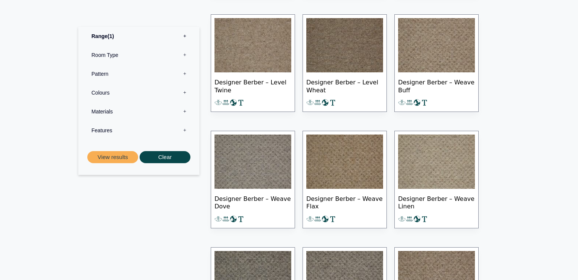
scroll to position [626, 0]
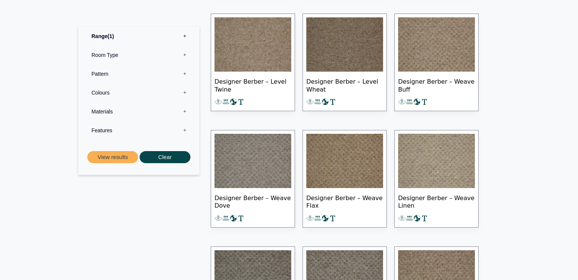
click at [351, 207] on span "Designer Berber – Weave Flax" at bounding box center [344, 201] width 77 height 26
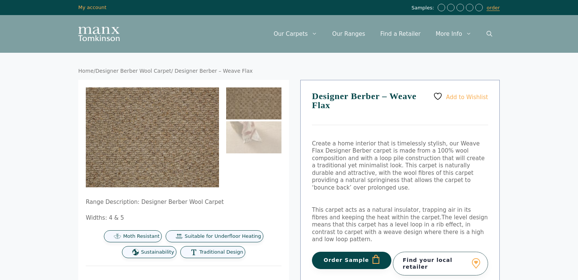
click at [355, 251] on button "Order Sample" at bounding box center [351, 259] width 79 height 17
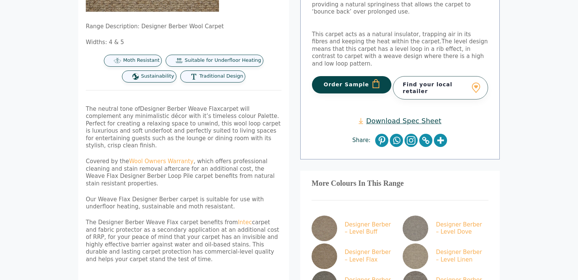
scroll to position [213, 0]
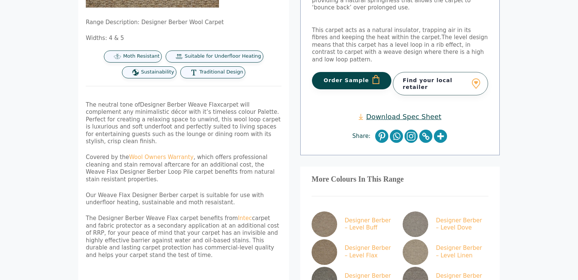
click at [286, 254] on div "Range Description: Designer Berber Wool Carpet Widths: 4 & 5 Moth Resistant Sui…" at bounding box center [183, 116] width 211 height 433
click at [352, 211] on link "Designer Berber – Level Buff" at bounding box center [353, 224] width 83 height 26
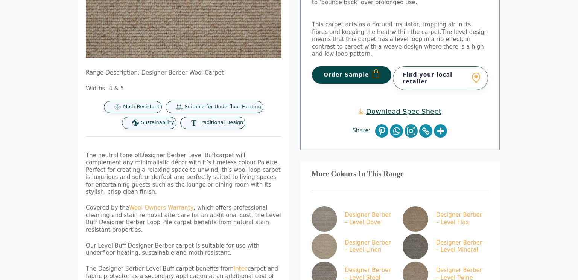
scroll to position [176, 0]
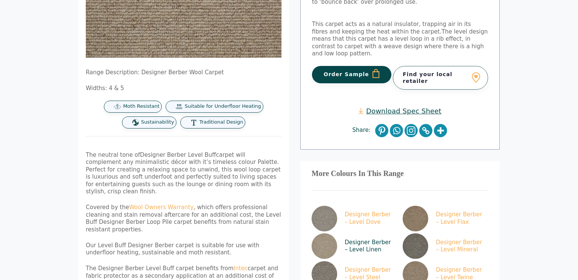
click at [368, 248] on link "Designer Berber – Level Linen" at bounding box center [353, 246] width 83 height 26
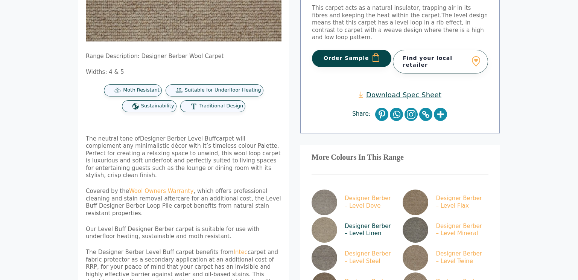
scroll to position [196, 0]
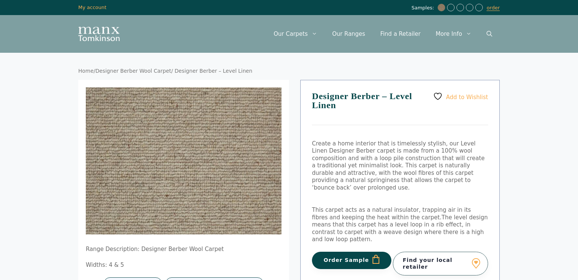
scroll to position [10, 0]
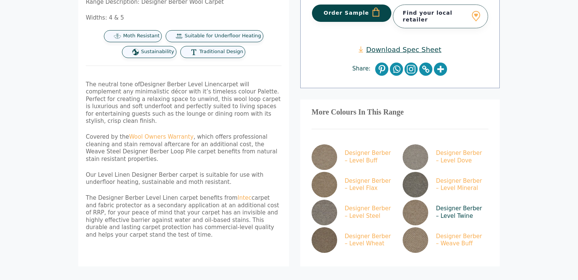
scroll to position [247, 0]
click at [449, 199] on link "Designer Berber – Level Twine" at bounding box center [444, 212] width 83 height 26
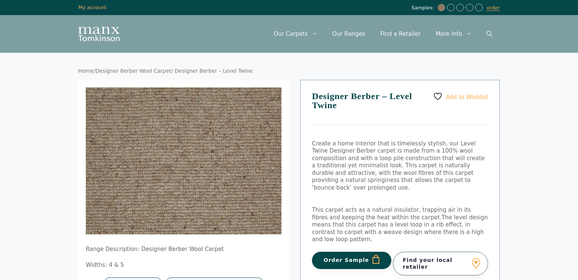
click at [341, 251] on button "Order Sample" at bounding box center [351, 259] width 79 height 17
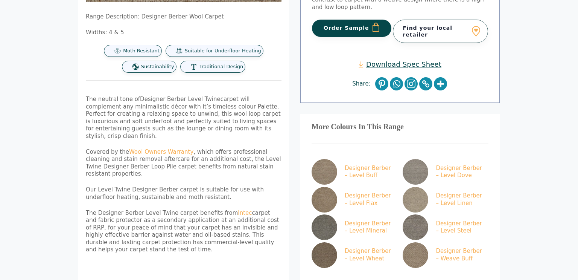
scroll to position [266, 0]
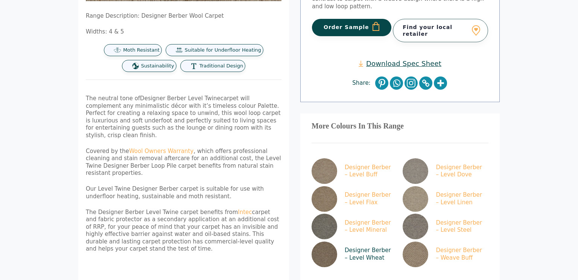
click at [325, 241] on img at bounding box center [325, 254] width 26 height 26
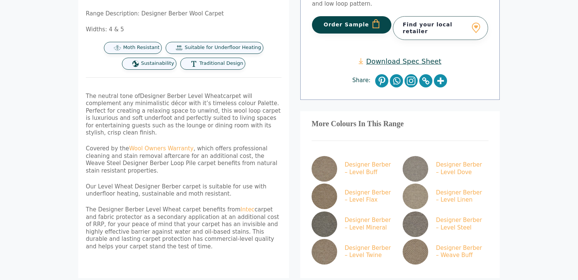
scroll to position [236, 0]
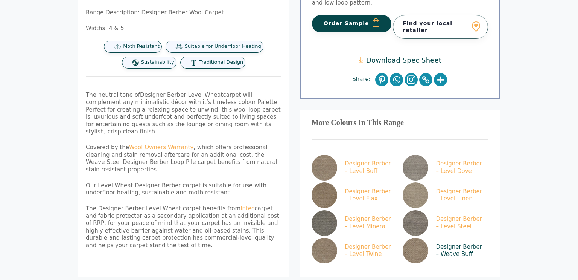
click at [417, 237] on img at bounding box center [416, 250] width 26 height 26
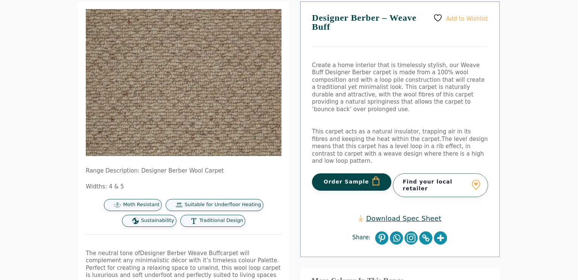
scroll to position [78, 0]
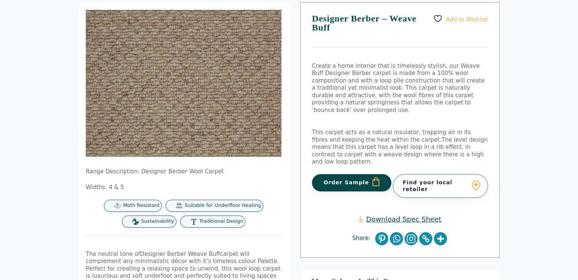
click at [353, 174] on button "Order Sample" at bounding box center [351, 182] width 79 height 17
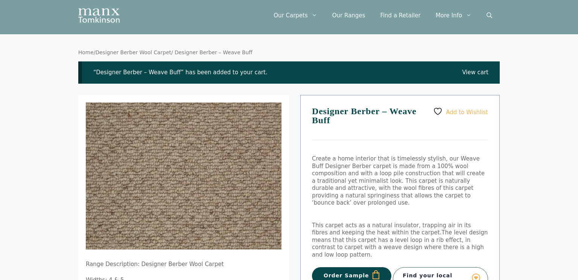
scroll to position [15, 0]
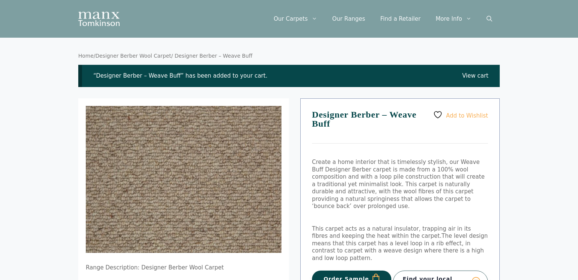
click at [476, 76] on link "View cart" at bounding box center [475, 76] width 26 height 8
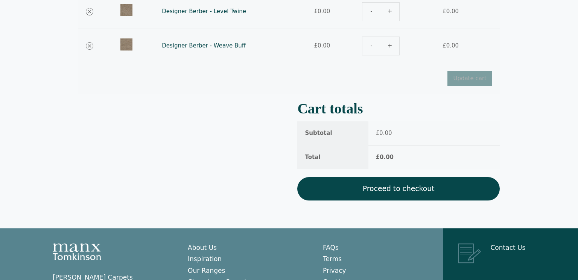
scroll to position [165, 0]
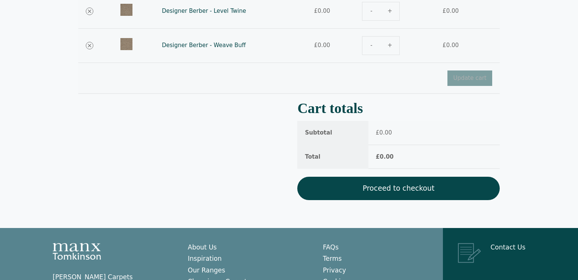
click at [392, 186] on link "Proceed to checkout" at bounding box center [398, 187] width 202 height 23
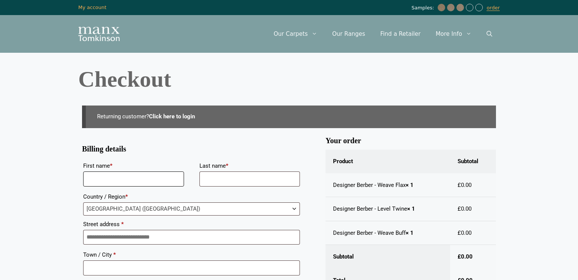
click at [116, 178] on input "First name *" at bounding box center [133, 178] width 101 height 15
type input "********"
type input "*******"
type input "**********"
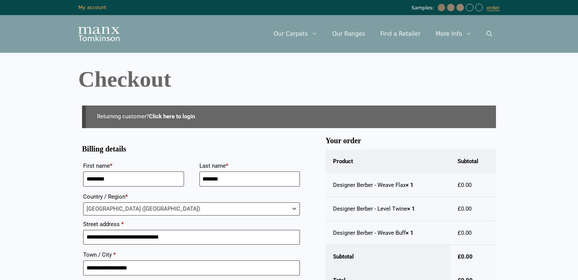
type input "**********"
type input "******"
type input "**********"
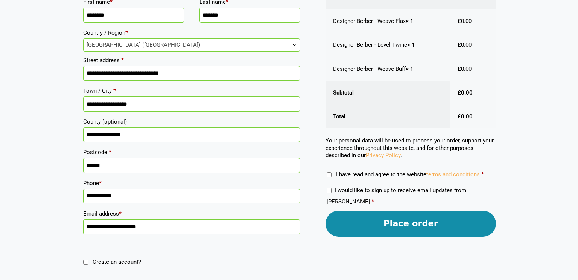
scroll to position [165, 0]
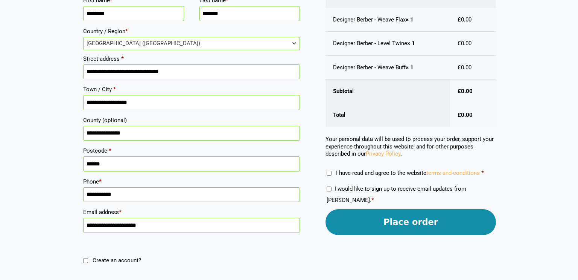
click at [410, 228] on button "Place order" at bounding box center [410, 222] width 170 height 26
